Goal: Navigation & Orientation: Find specific page/section

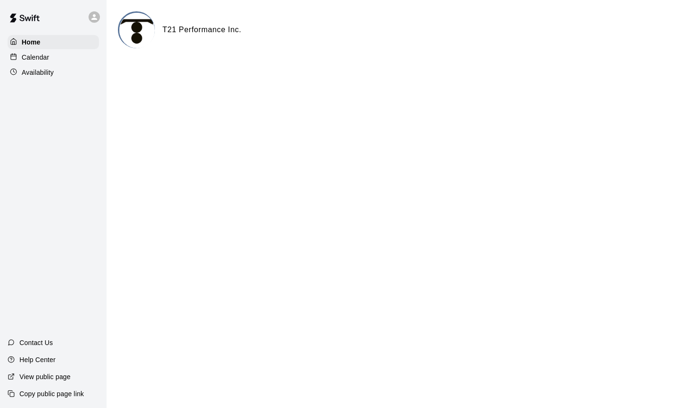
click at [50, 70] on p "Availability" at bounding box center [38, 72] width 32 height 9
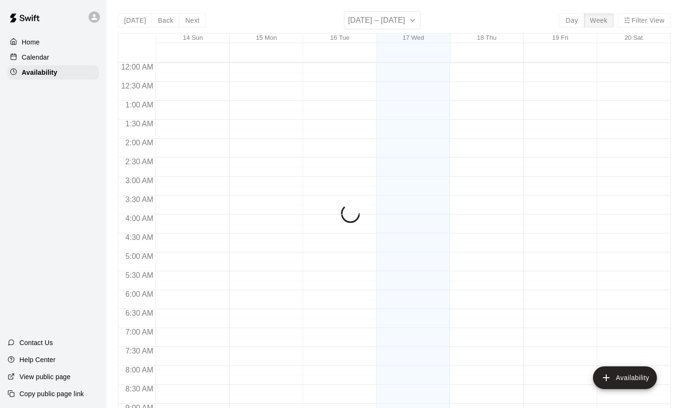
scroll to position [553, 0]
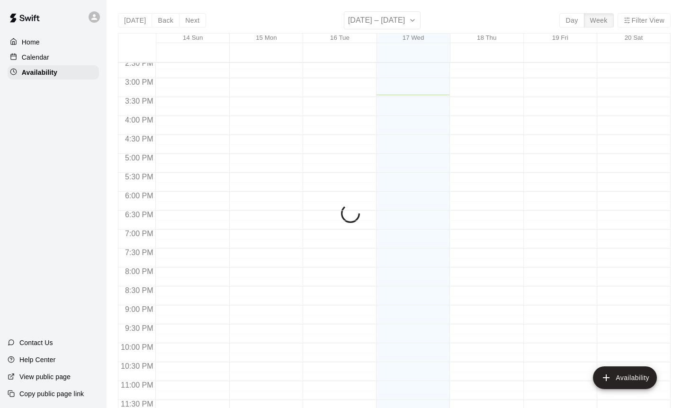
click at [56, 56] on div "Calendar" at bounding box center [53, 57] width 91 height 14
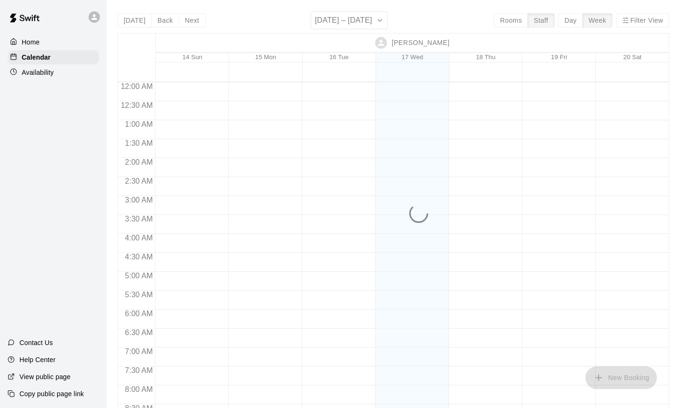
scroll to position [573, 0]
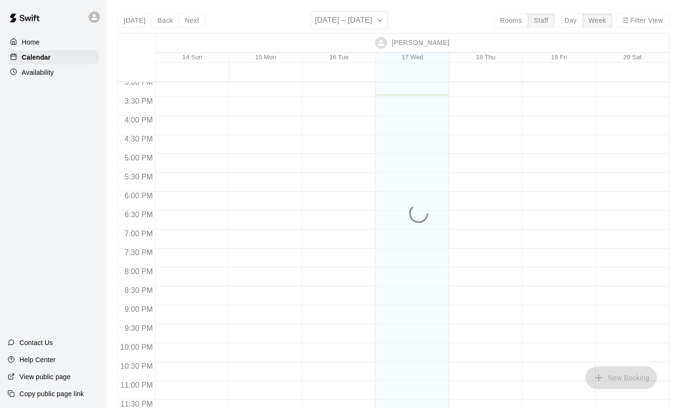
click at [53, 72] on p "Availability" at bounding box center [38, 72] width 32 height 9
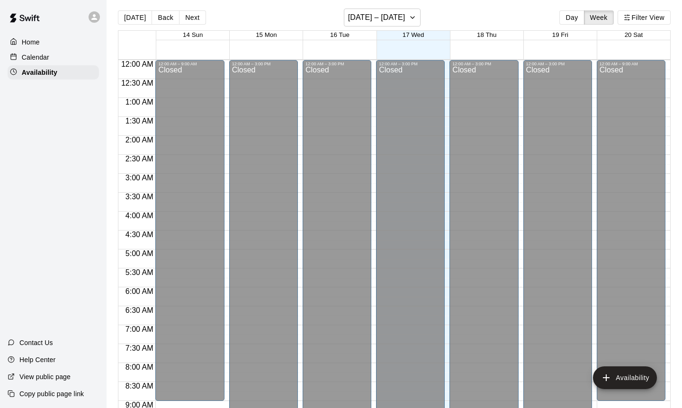
scroll to position [553, 0]
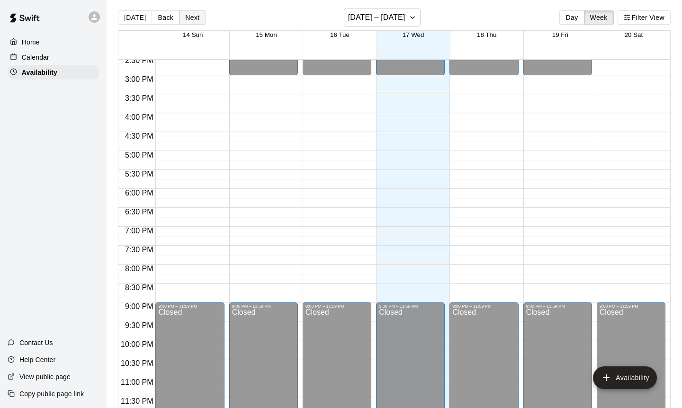
click at [192, 16] on button "Next" at bounding box center [192, 17] width 27 height 14
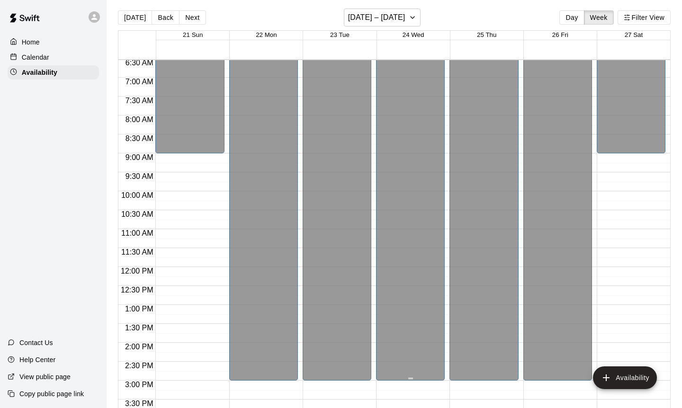
scroll to position [0, 0]
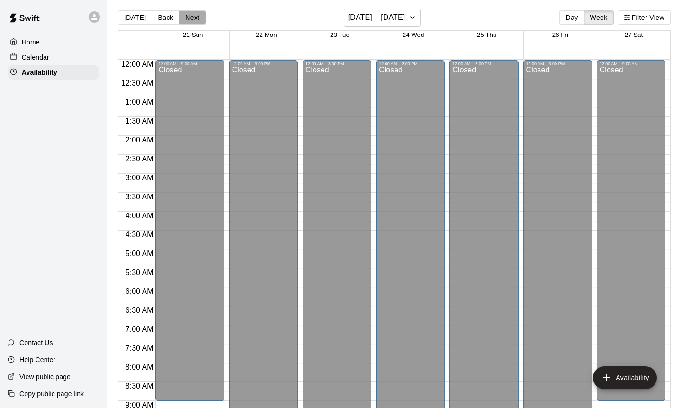
click at [190, 12] on button "Next" at bounding box center [192, 17] width 27 height 14
click at [28, 48] on div "Home" at bounding box center [53, 42] width 91 height 14
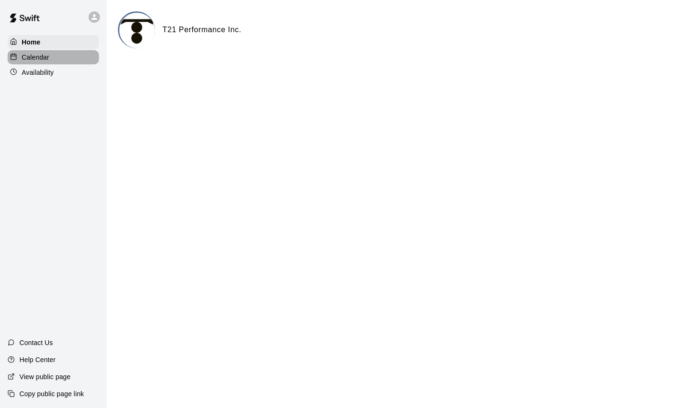
click at [28, 59] on p "Calendar" at bounding box center [35, 57] width 27 height 9
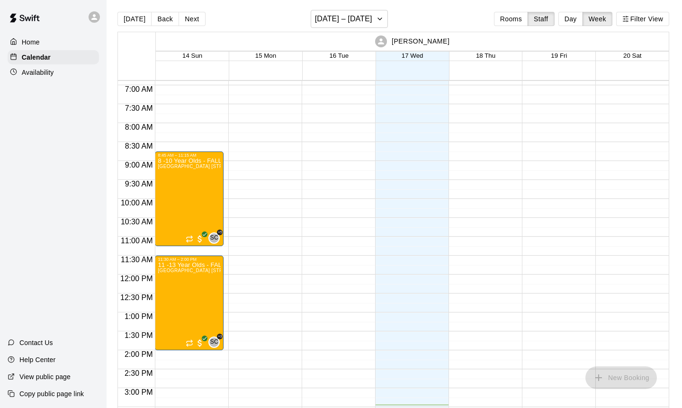
scroll to position [3, 0]
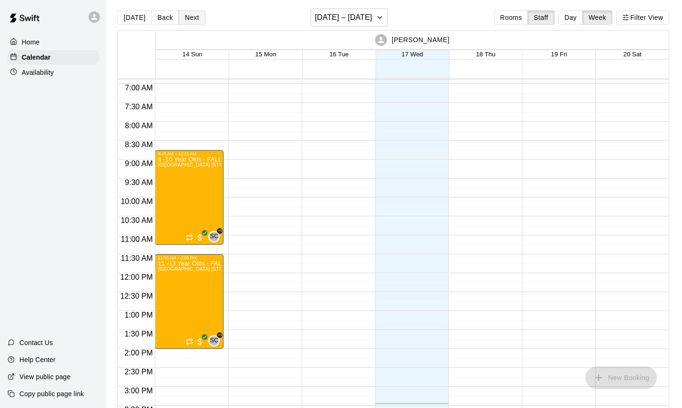
click at [195, 11] on button "Next" at bounding box center [191, 17] width 27 height 14
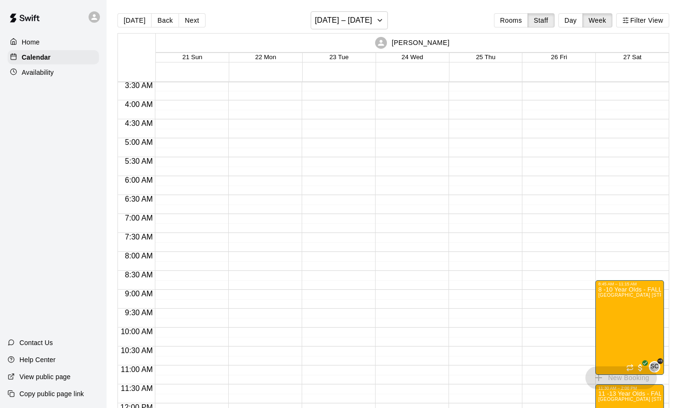
scroll to position [130, 0]
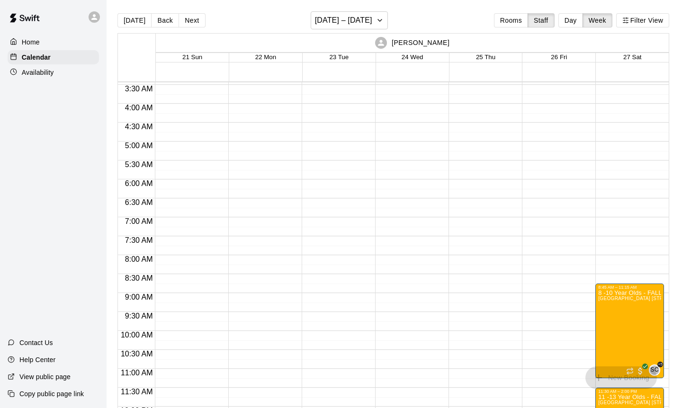
click at [186, 12] on div "[DATE] Back Next [DATE] – [DATE] Rooms Staff Day Week Filter View" at bounding box center [392, 22] width 551 height 22
click at [186, 16] on button "Next" at bounding box center [191, 20] width 27 height 14
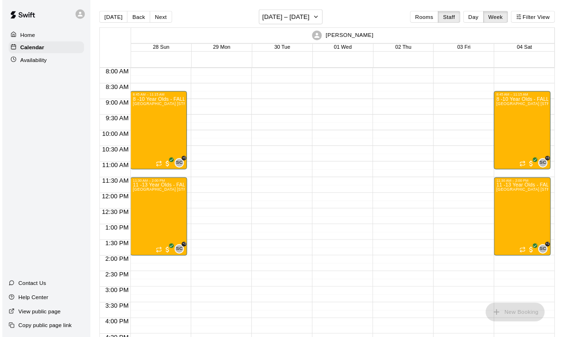
scroll to position [301, 0]
